Goal: Unclear

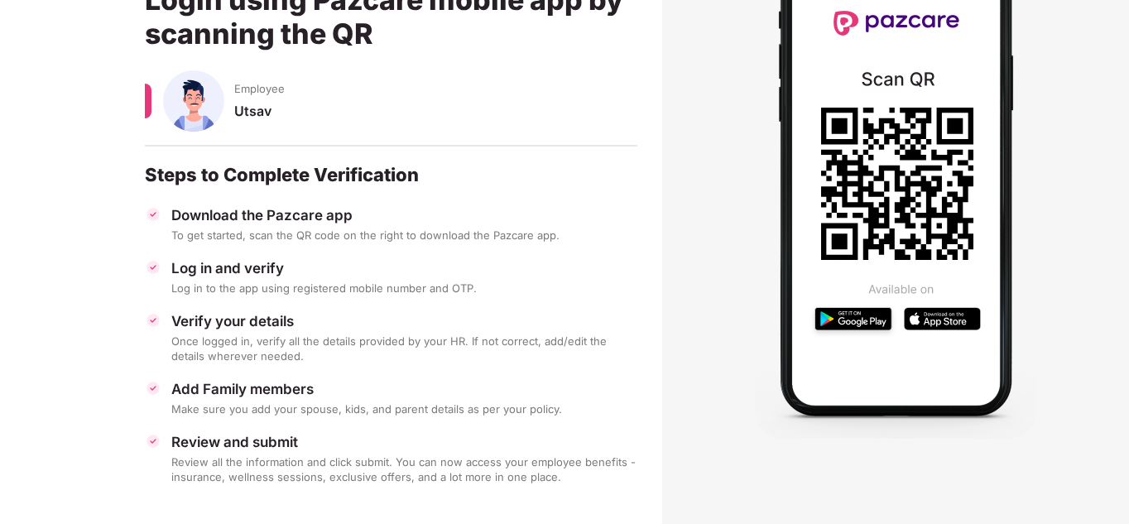
scroll to position [165, 0]
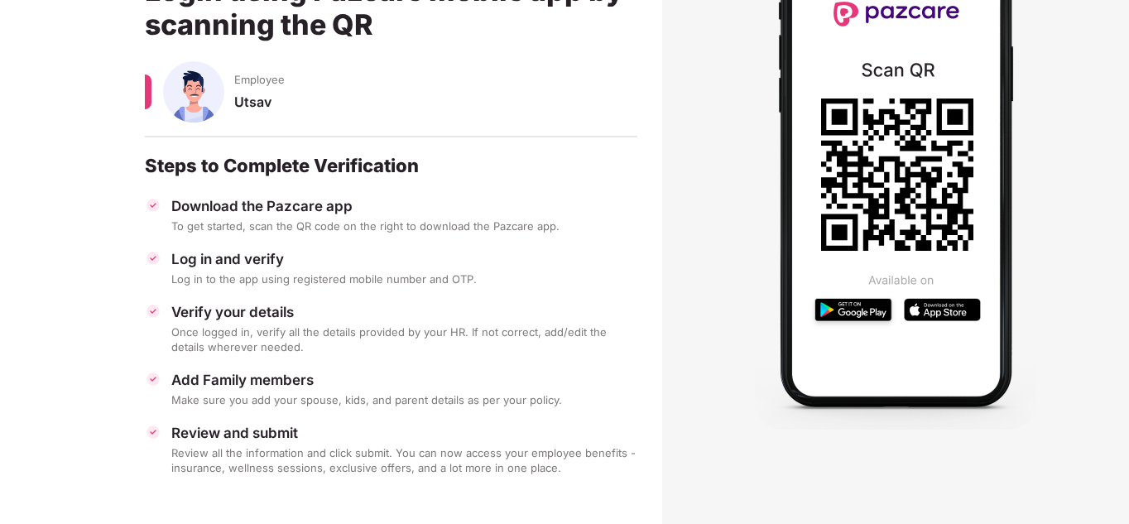
click at [269, 397] on div "Make sure you add your spouse, kids, and parent details as per your policy." at bounding box center [404, 399] width 466 height 15
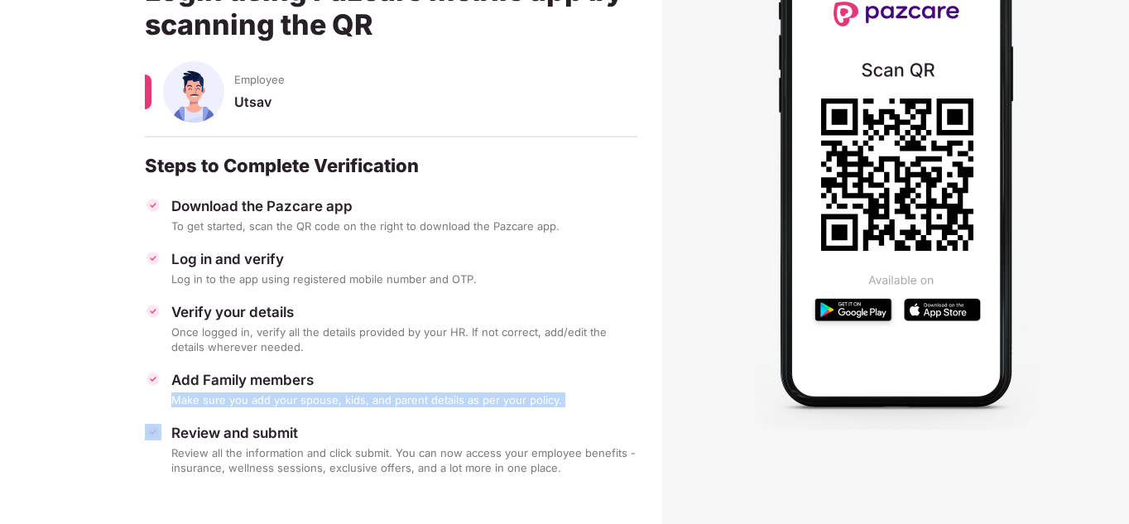
click at [269, 397] on div "Make sure you add your spouse, kids, and parent details as per your policy." at bounding box center [404, 399] width 466 height 15
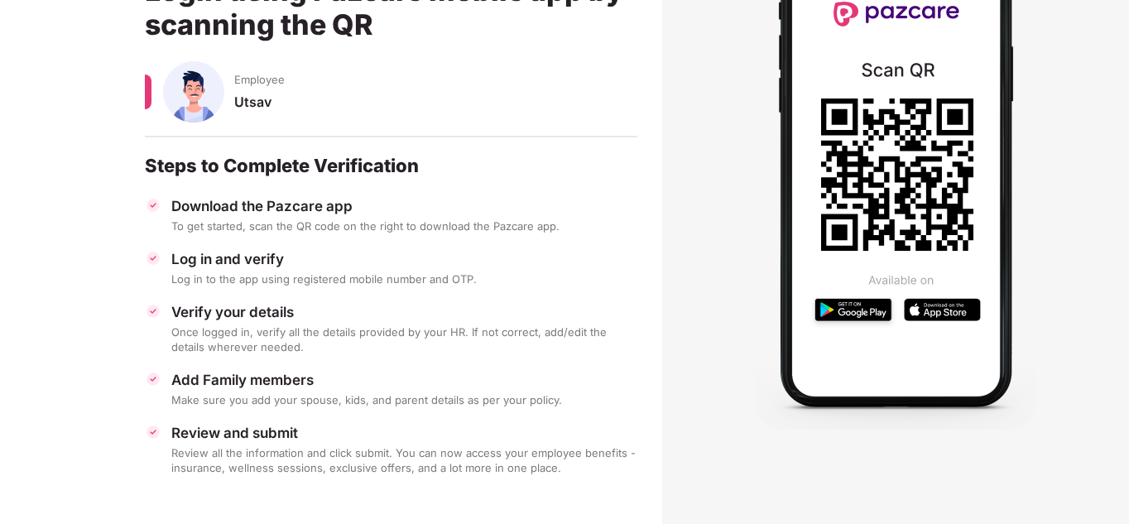
click at [269, 397] on div "Make sure you add your spouse, kids, and parent details as per your policy." at bounding box center [404, 399] width 466 height 15
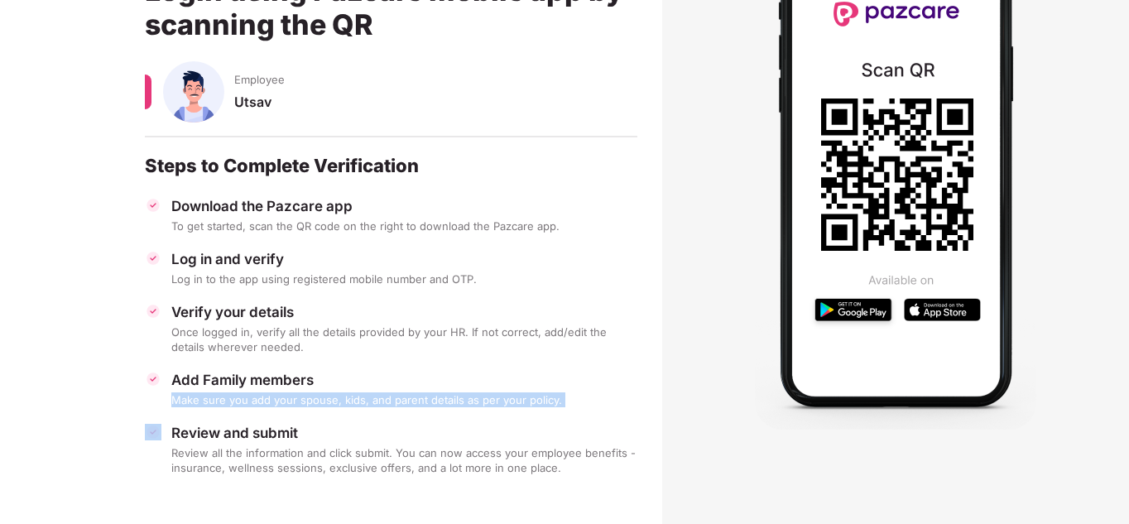
click at [269, 397] on div "Make sure you add your spouse, kids, and parent details as per your policy." at bounding box center [404, 399] width 466 height 15
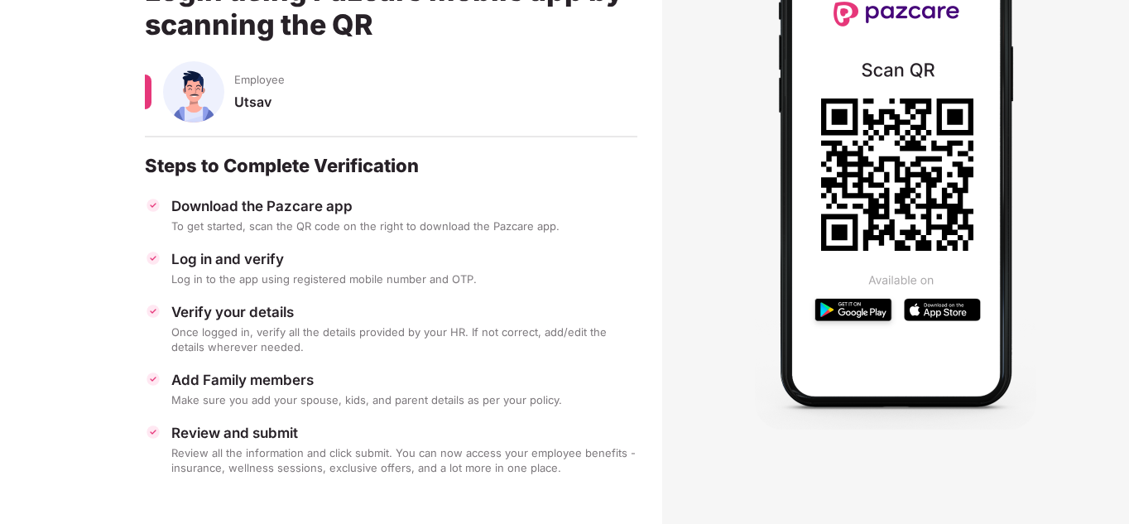
click at [269, 397] on div "Make sure you add your spouse, kids, and parent details as per your policy." at bounding box center [404, 399] width 466 height 15
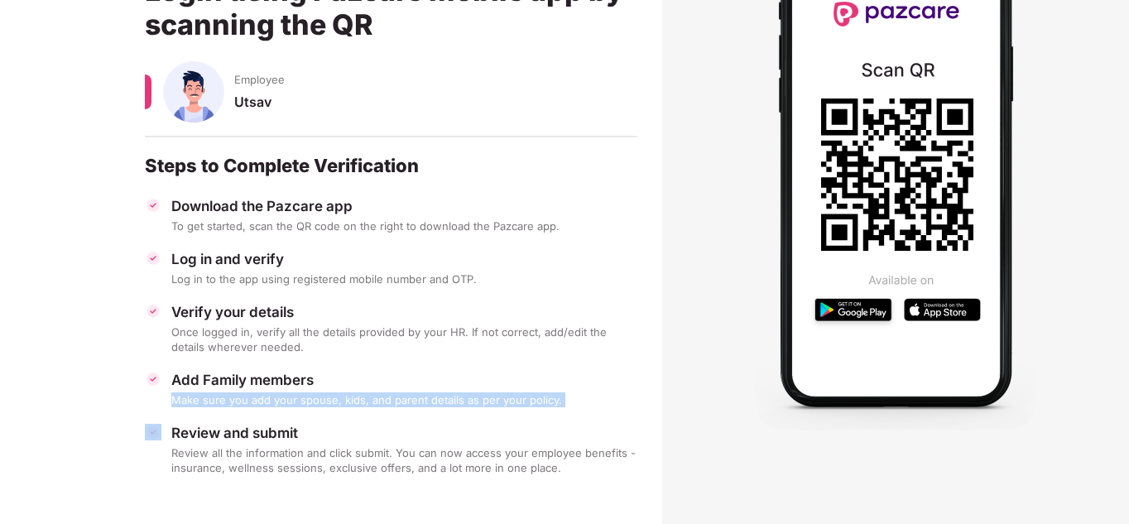
click at [228, 455] on div "Review all the information and click submit. You can now access your employee b…" at bounding box center [404, 460] width 466 height 30
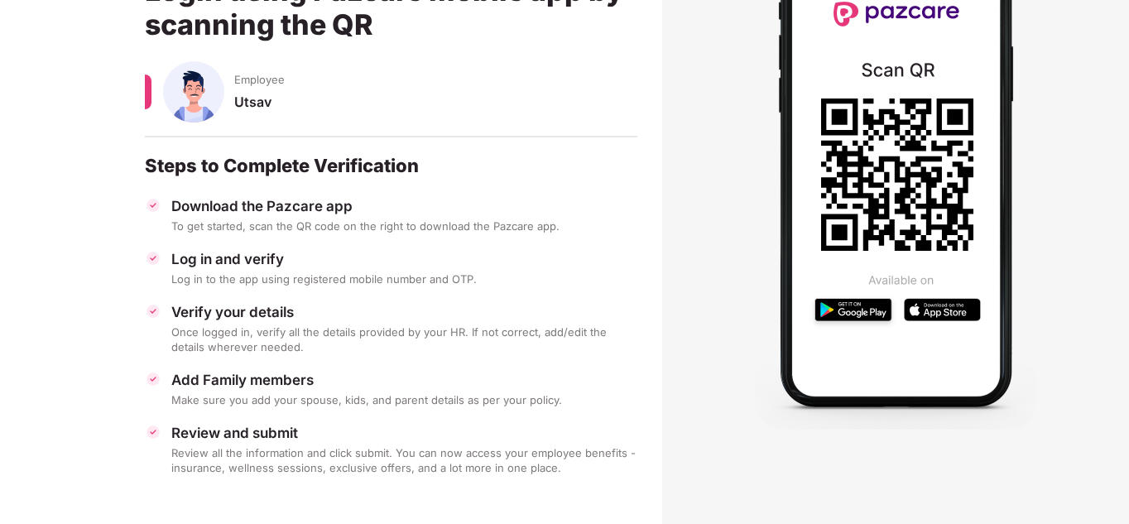
click at [228, 455] on div "Review all the information and click submit. You can now access your employee b…" at bounding box center [404, 460] width 466 height 30
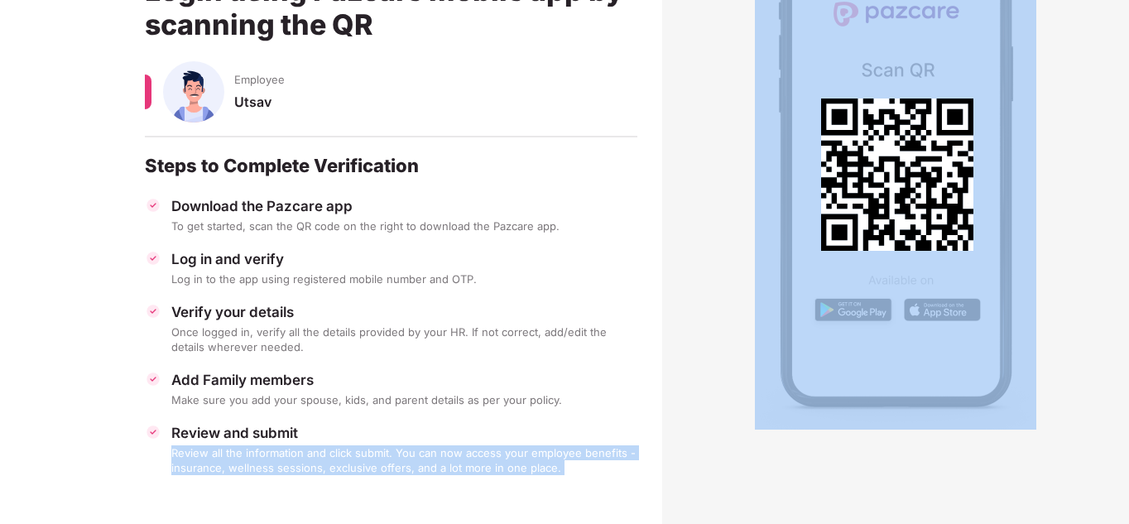
click at [228, 455] on div "Review all the information and click submit. You can now access your employee b…" at bounding box center [404, 460] width 466 height 30
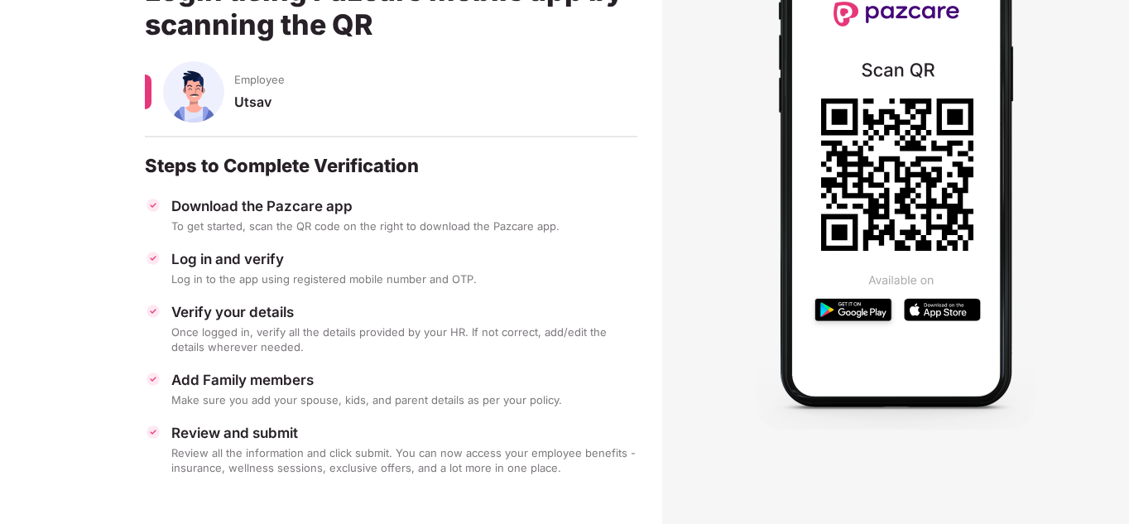
click at [228, 455] on div "Review all the information and click submit. You can now access your employee b…" at bounding box center [404, 460] width 466 height 30
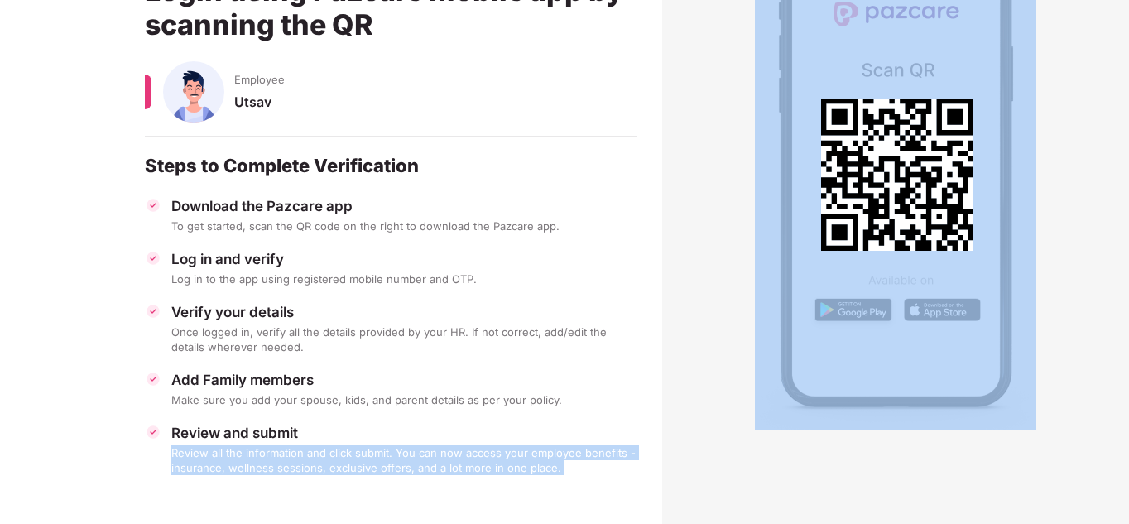
click at [228, 455] on div "Review all the information and click submit. You can now access your employee b…" at bounding box center [404, 460] width 466 height 30
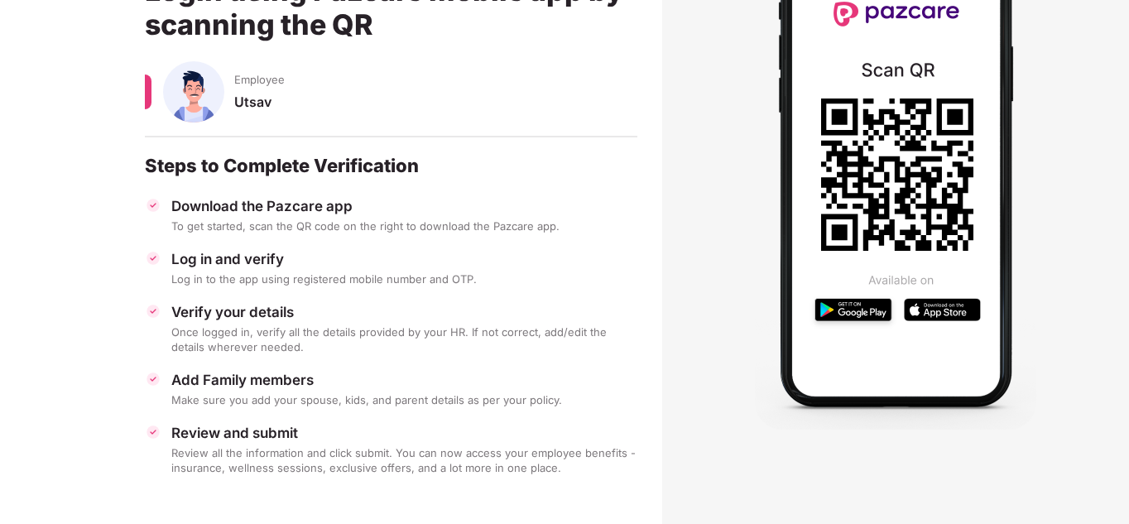
click at [228, 455] on div "Review all the information and click submit. You can now access your employee b…" at bounding box center [404, 460] width 466 height 30
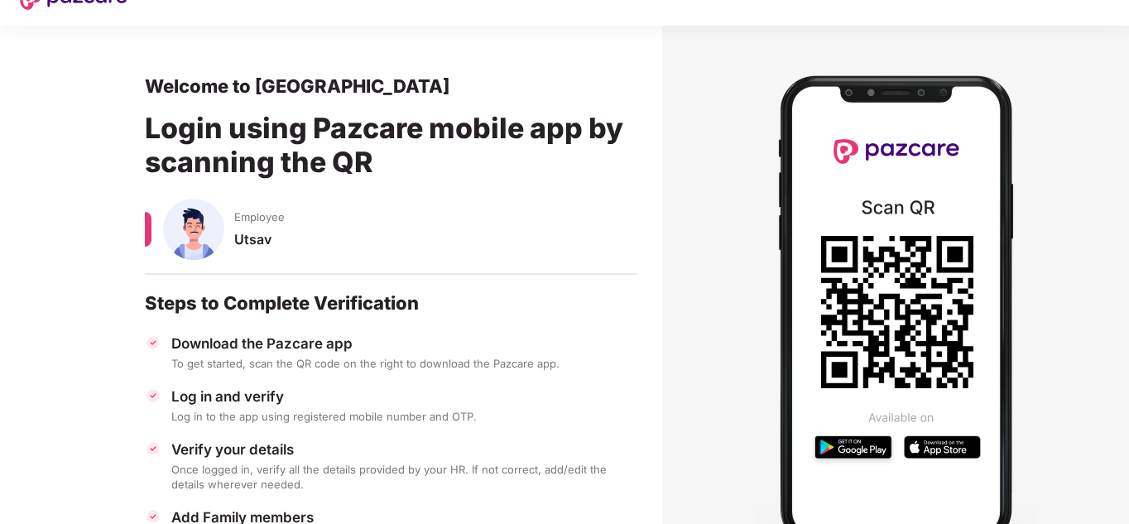
scroll to position [30, 0]
